Goal: Task Accomplishment & Management: Manage account settings

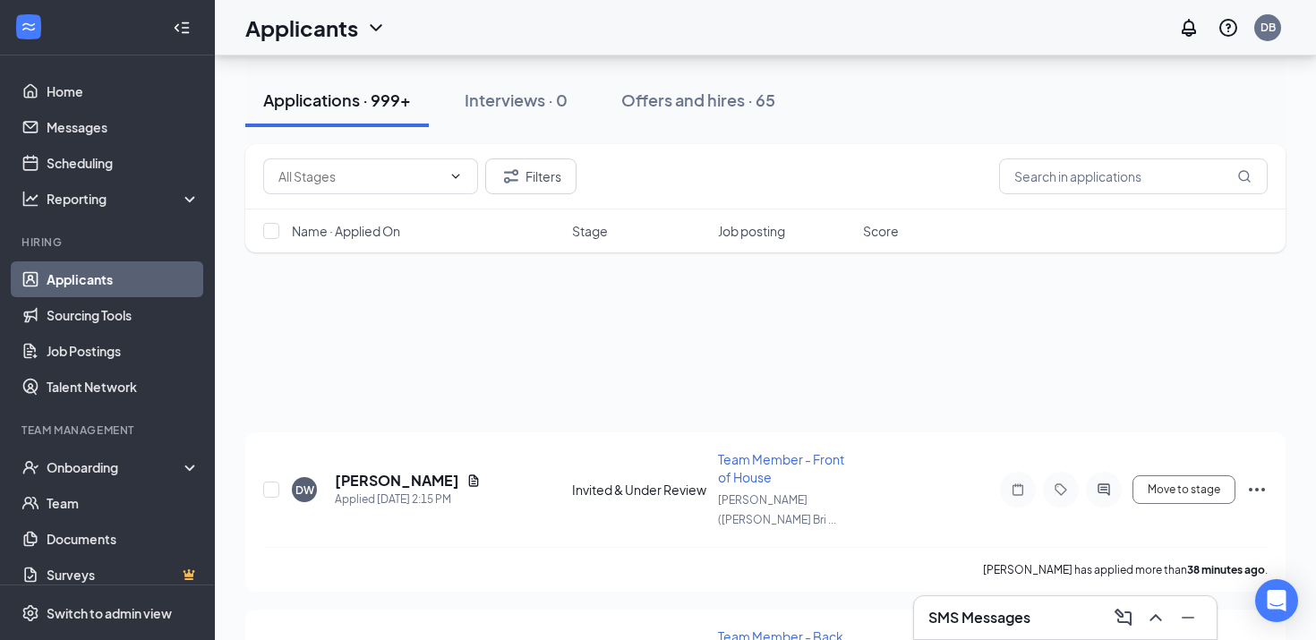
scroll to position [304, 0]
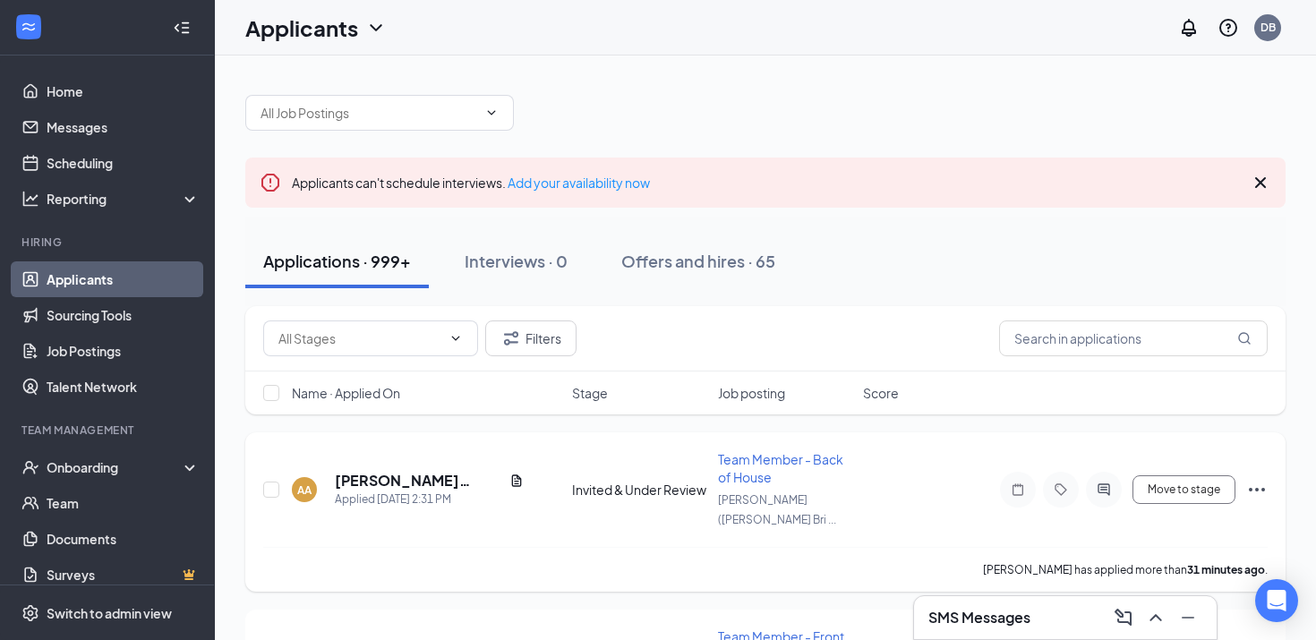
scroll to position [46, 0]
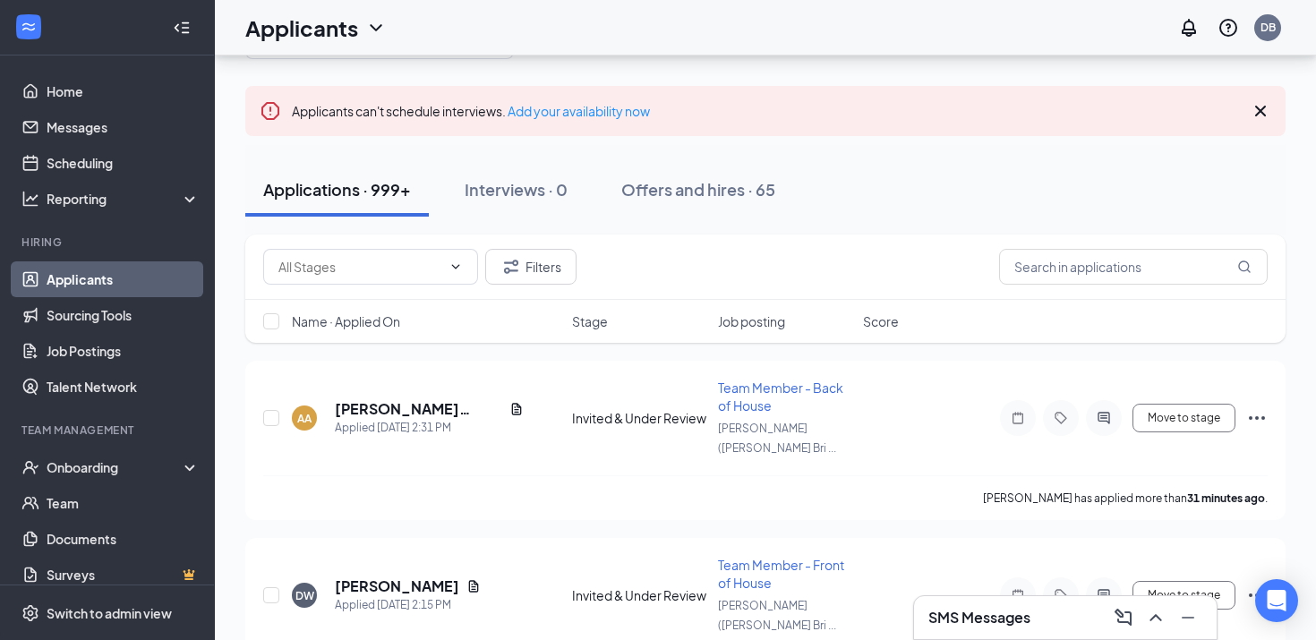
scroll to position [112, 0]
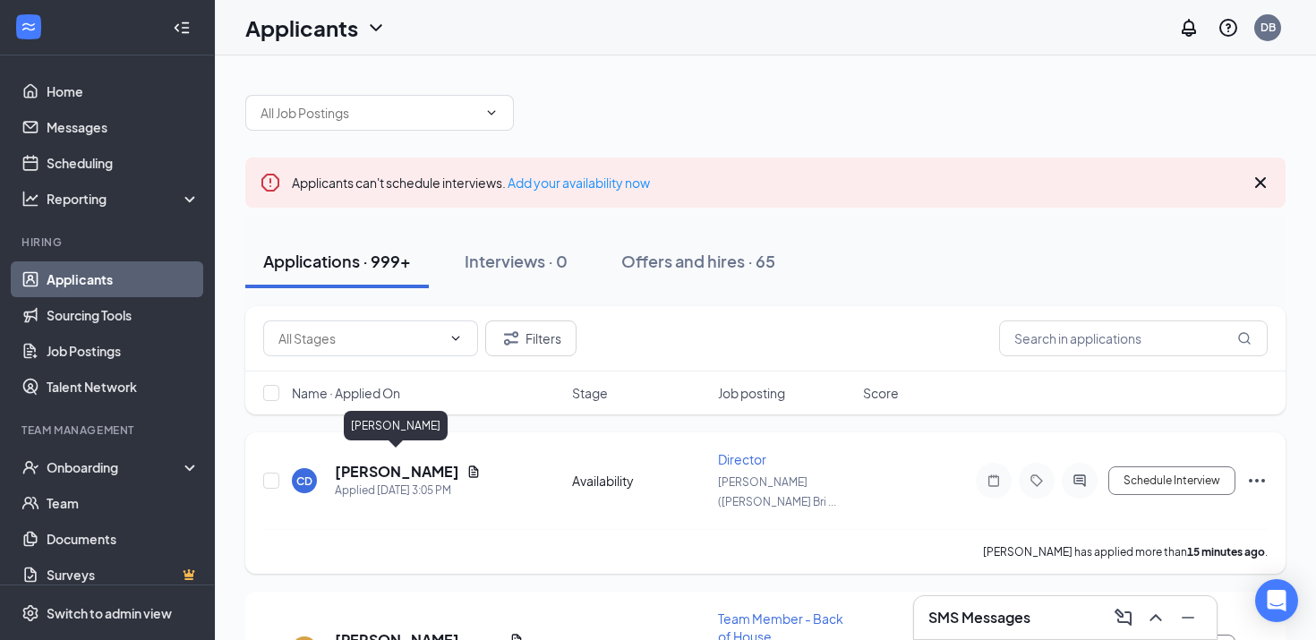
click at [413, 464] on h5 "[PERSON_NAME]" at bounding box center [397, 472] width 124 height 20
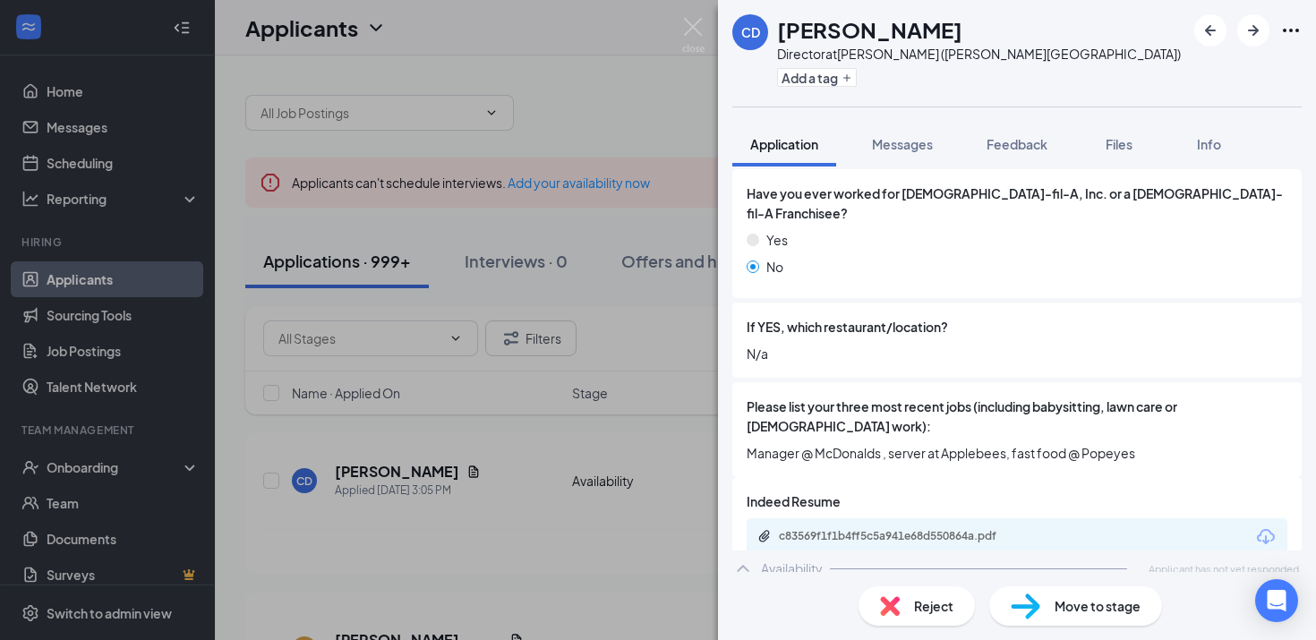
scroll to position [616, 0]
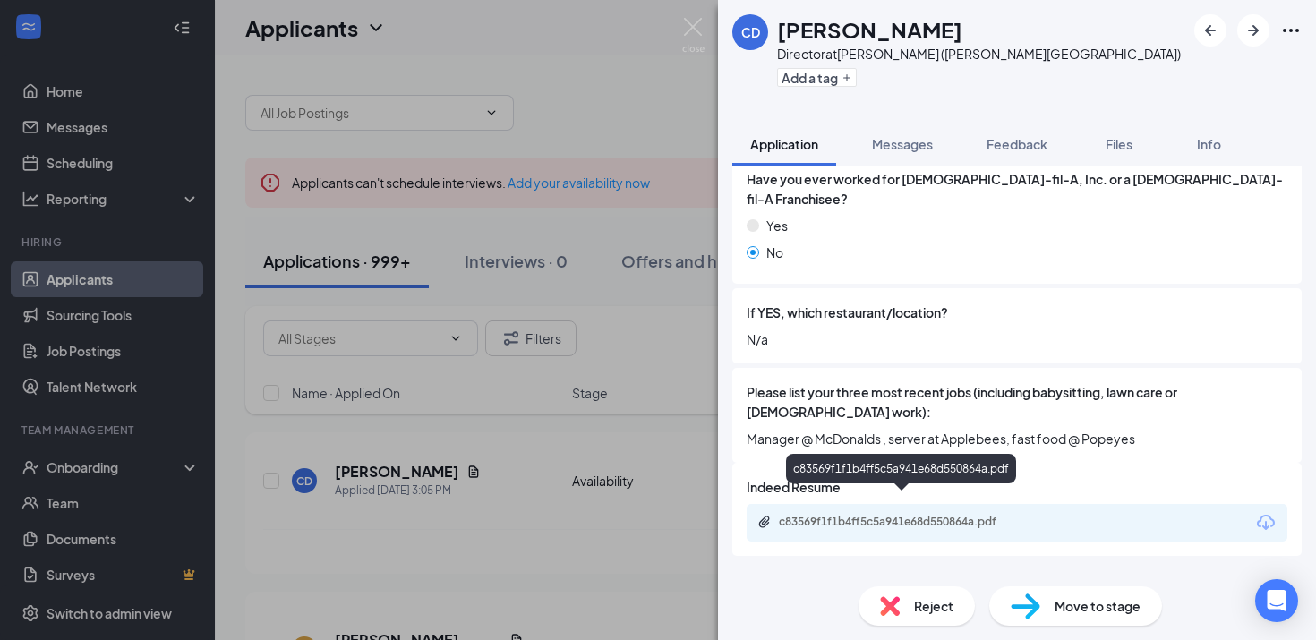
click at [921, 515] on div "c83569f1f1b4ff5c5a941e68d550864a.pdf" at bounding box center [904, 522] width 251 height 14
click at [509, 314] on div "CD [PERSON_NAME] Director at [PERSON_NAME] ([PERSON_NAME][GEOGRAPHIC_DATA]) Add…" at bounding box center [658, 320] width 1316 height 640
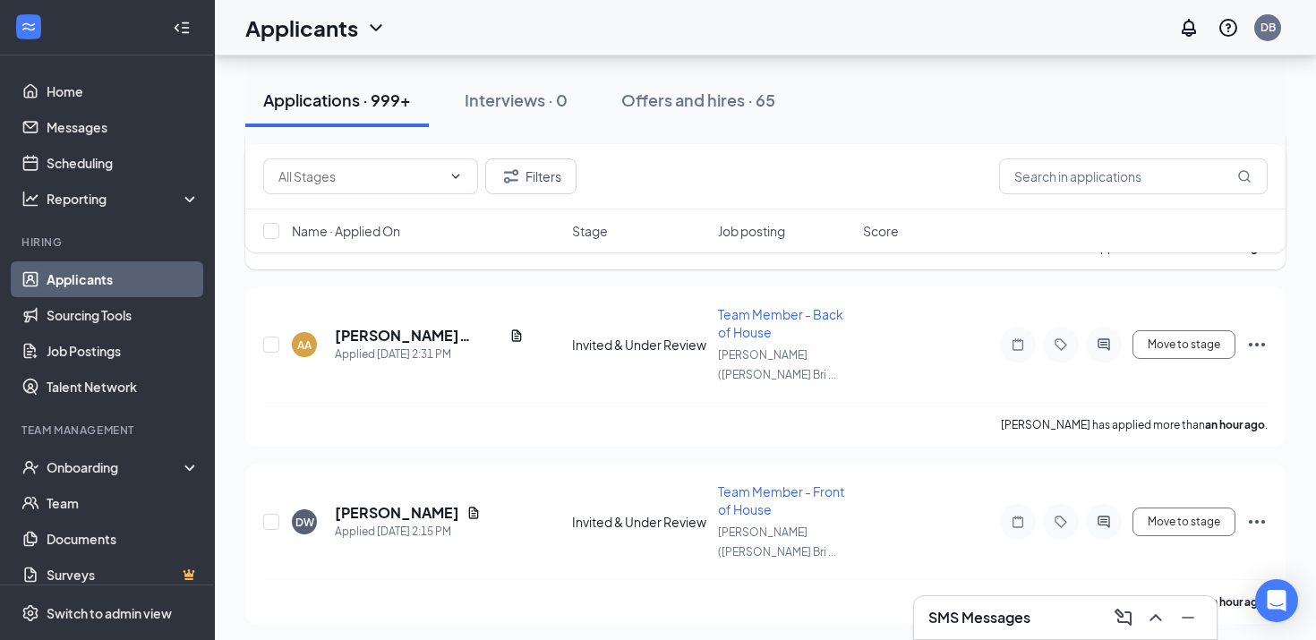
scroll to position [342, 0]
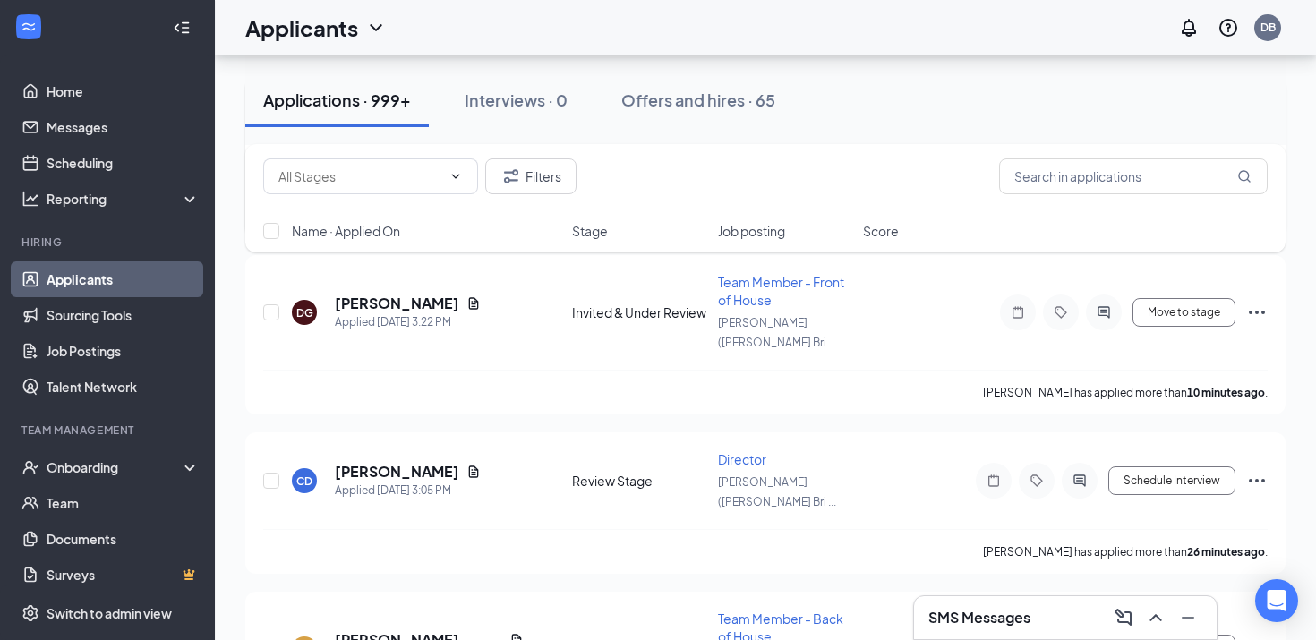
scroll to position [367, 0]
